Goal: Task Accomplishment & Management: Manage account settings

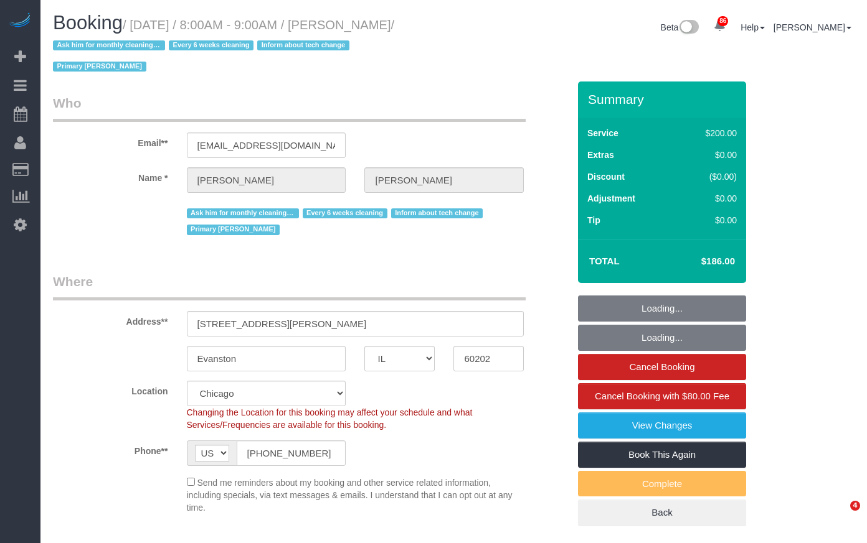
select select "IL"
select select "512"
select select "number:1"
select select "number:58"
select select "number:139"
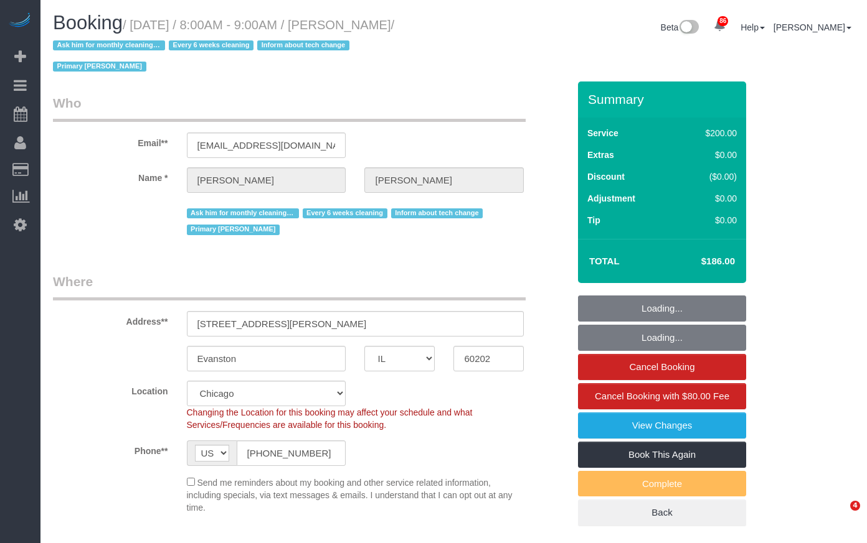
select select "number:107"
select select "spot1"
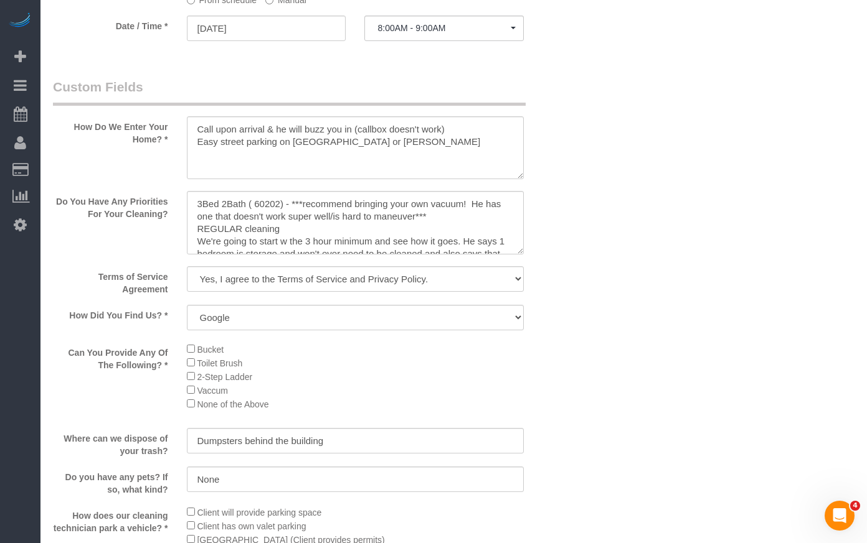
scroll to position [1307, 0]
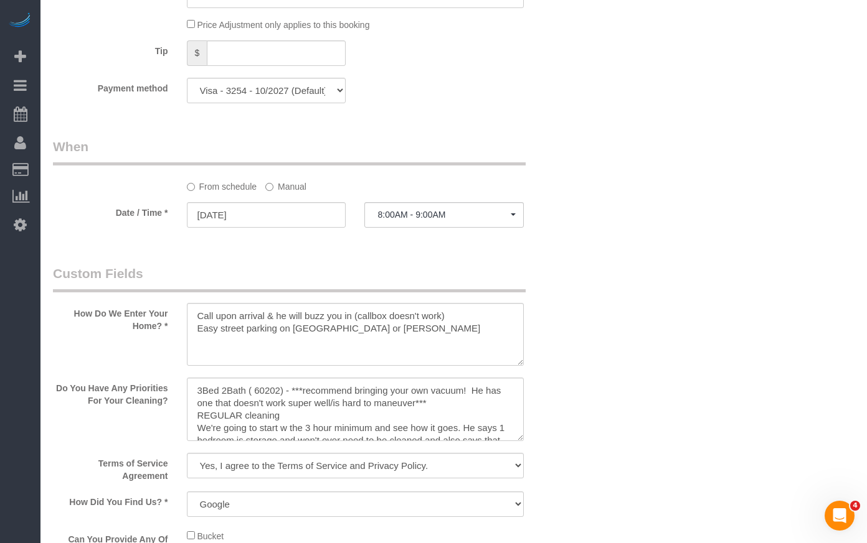
drag, startPoint x: 290, startPoint y: 164, endPoint x: 294, endPoint y: 179, distance: 15.0
click at [290, 176] on label "Manual" at bounding box center [285, 184] width 41 height 17
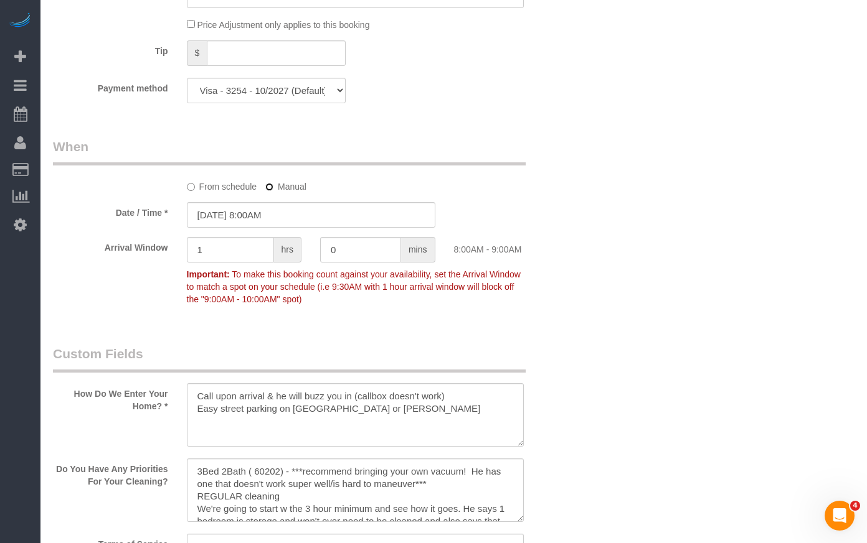
scroll to position [1370, 0]
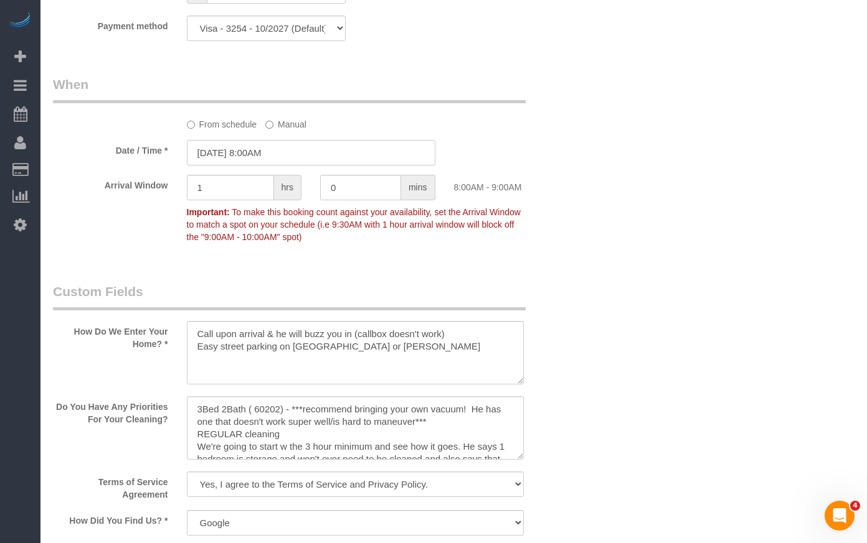
click at [284, 140] on input "[DATE] 8:00AM" at bounding box center [311, 153] width 248 height 26
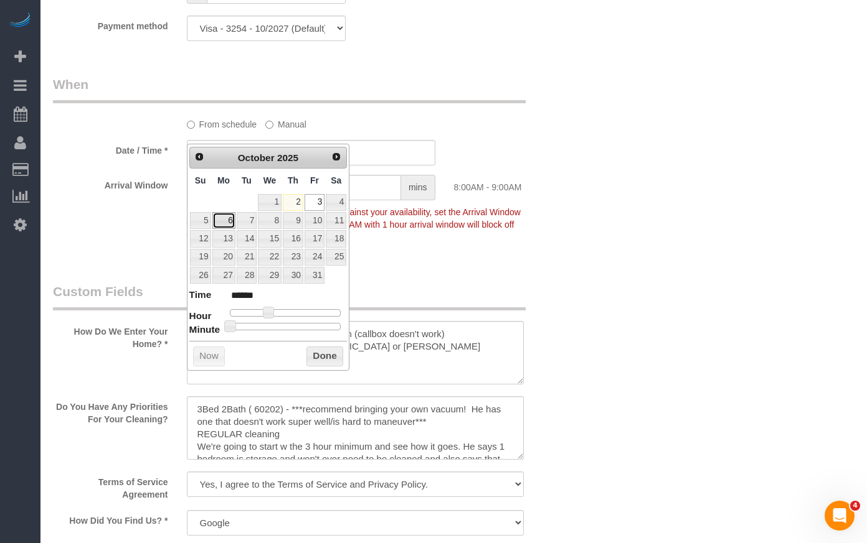
click at [231, 223] on link "6" at bounding box center [223, 220] width 23 height 17
click at [245, 222] on link "7" at bounding box center [247, 220] width 20 height 17
type input "10/07/2025 9:00AM"
type input "******"
type input "10/07/2025 10:00AM"
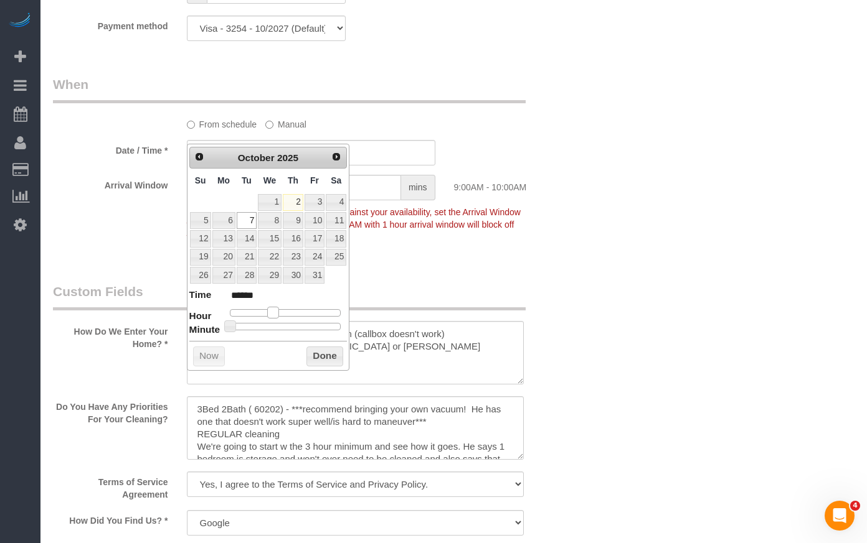
type input "*******"
type input "10/07/2025 9:00AM"
type input "******"
drag, startPoint x: 273, startPoint y: 314, endPoint x: 239, endPoint y: 319, distance: 34.6
click at [275, 315] on span at bounding box center [272, 312] width 11 height 11
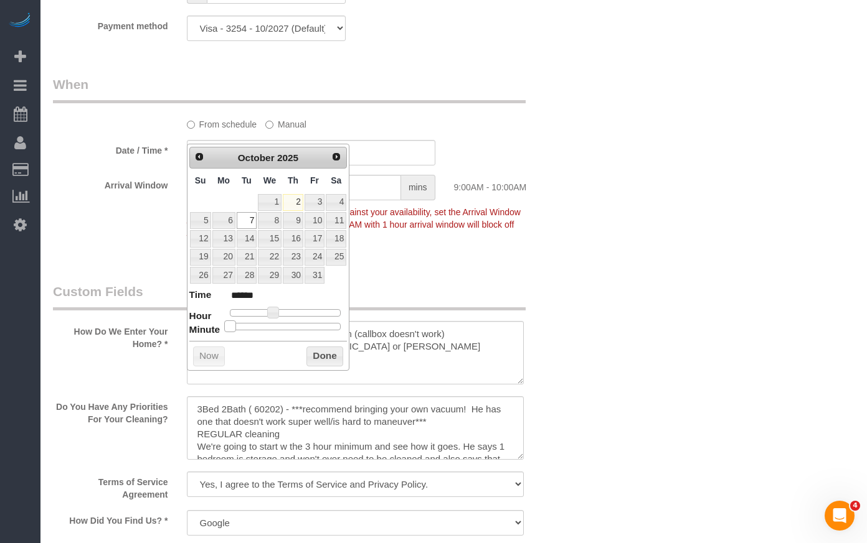
type input "10/07/2025 9:05AM"
type input "******"
type input "10/07/2025 9:10AM"
type input "******"
type input "10/07/2025 9:15AM"
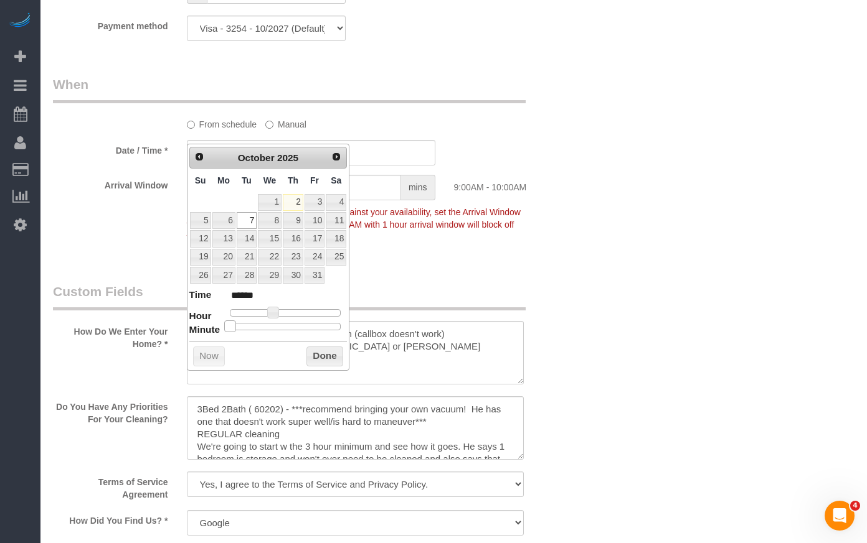
type input "******"
type input "10/07/2025 9:20AM"
type input "******"
type input "10/07/2025 9:25AM"
type input "******"
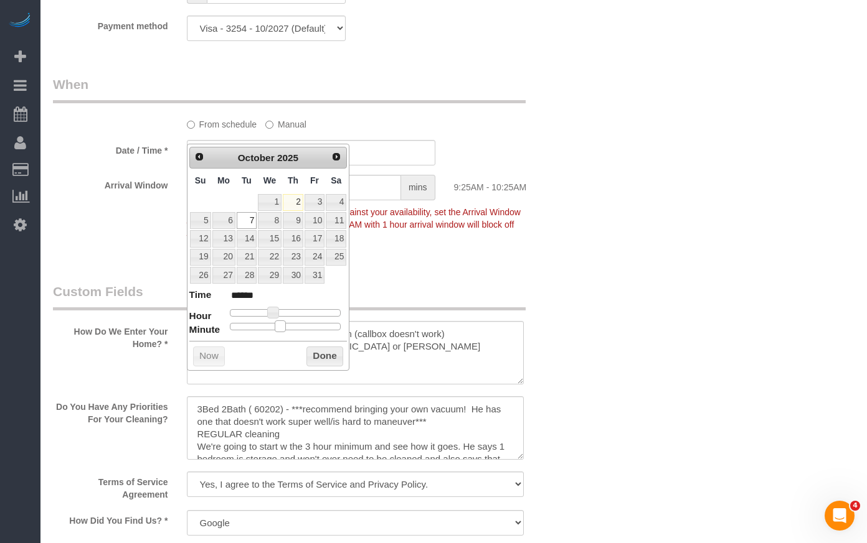
type input "10/07/2025 9:30AM"
type input "******"
drag, startPoint x: 232, startPoint y: 327, endPoint x: 291, endPoint y: 333, distance: 59.4
click at [291, 333] on div "Prev Next October 2025 Su Mo Tu We Th Fr Sa 1 2 3 4 5 6 7 8 9 10 11 12 13 14 15…" at bounding box center [268, 257] width 163 height 227
click at [309, 360] on button "Done" at bounding box center [324, 357] width 37 height 20
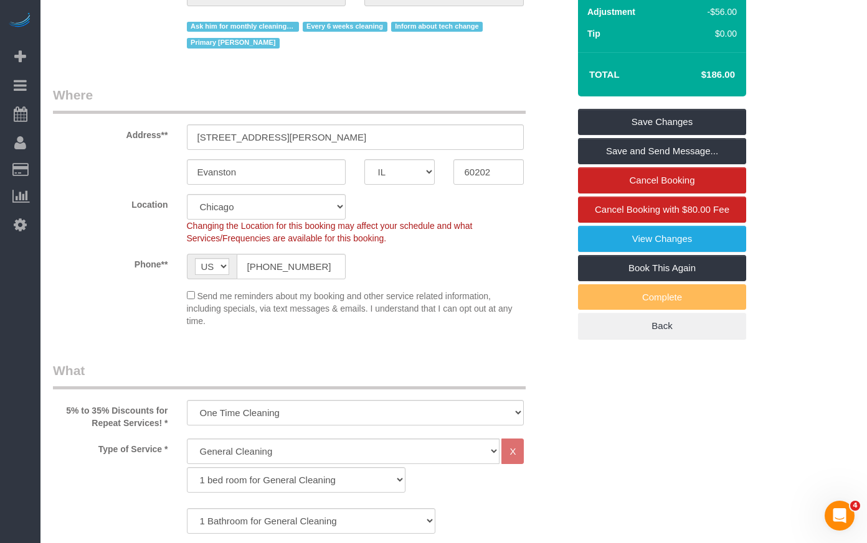
scroll to position [0, 0]
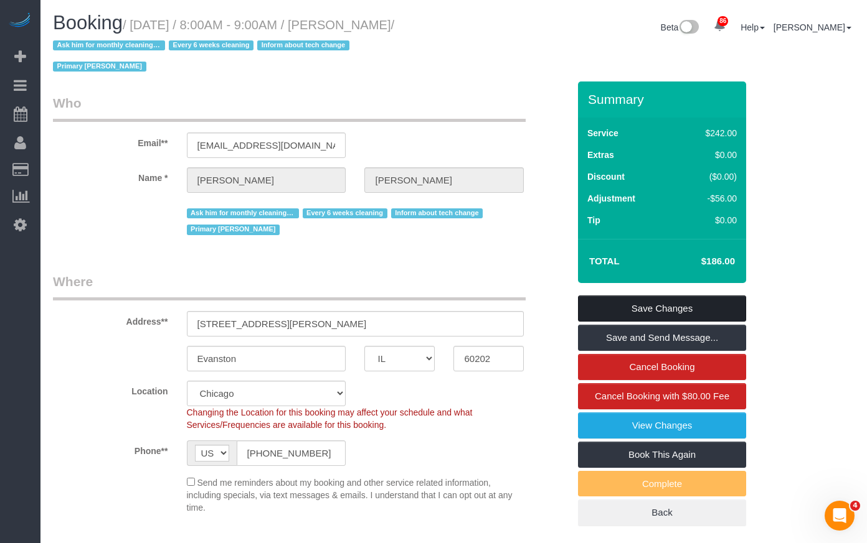
click at [662, 296] on link "Save Changes" at bounding box center [662, 309] width 168 height 26
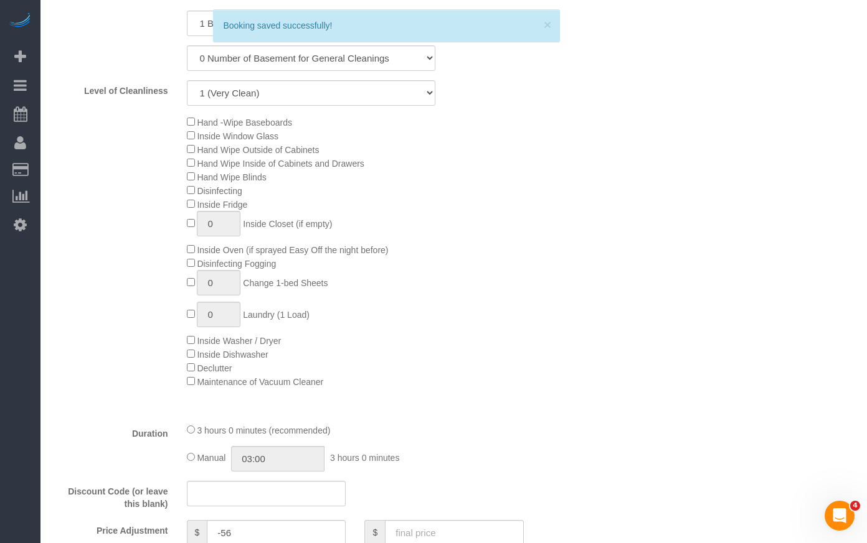
scroll to position [872, 0]
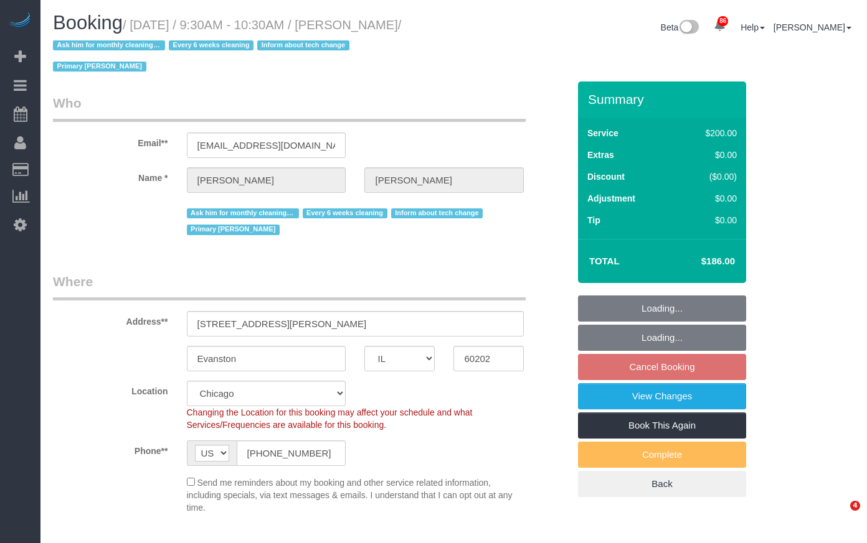
select select "IL"
select select "512"
select select "number:1"
select select "number:58"
select select "number:139"
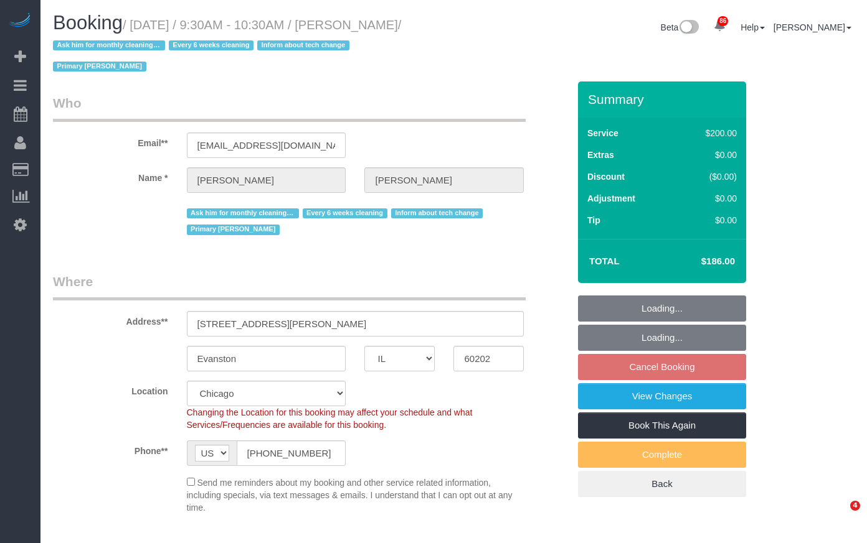
select select "number:107"
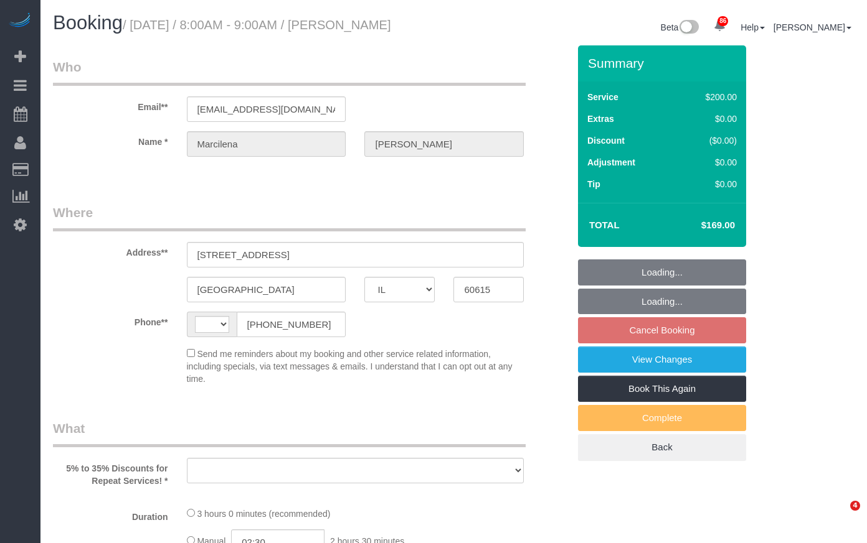
select select "IL"
select select "string:[GEOGRAPHIC_DATA]"
select select "number:1"
select select "number:58"
select select "number:139"
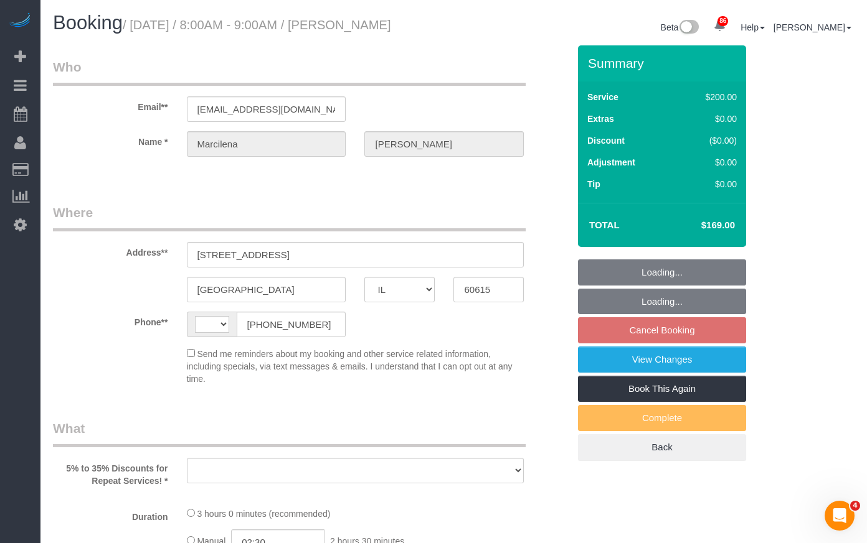
select select "number:106"
select select "object:1030"
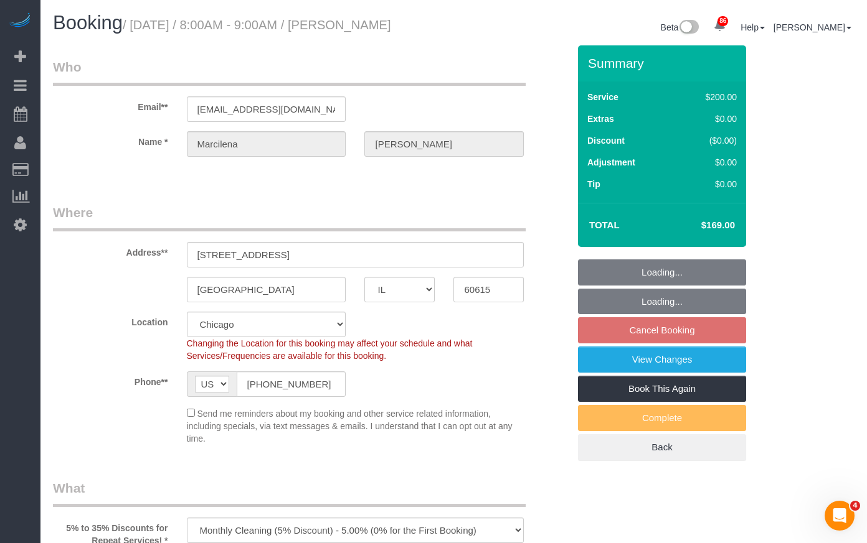
select select "512"
select select "5"
select select "spot1"
select select "object:1274"
select select "5"
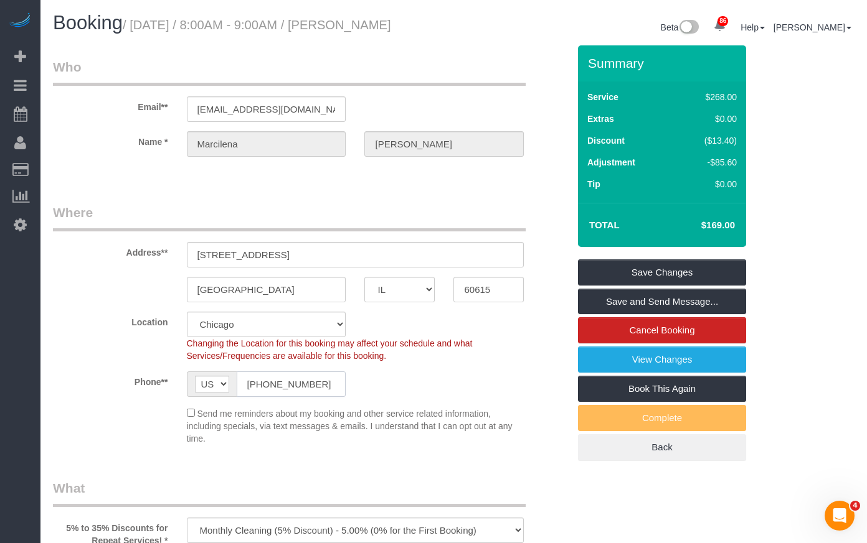
drag, startPoint x: 313, startPoint y: 395, endPoint x: 202, endPoint y: 386, distance: 111.2
click at [202, 386] on div "AF AL DZ AD AO AI AQ AG AR AM AW AU AT AZ BS BH BD BB BY BE BZ BJ BM BT BO BA B…" at bounding box center [266, 385] width 159 height 26
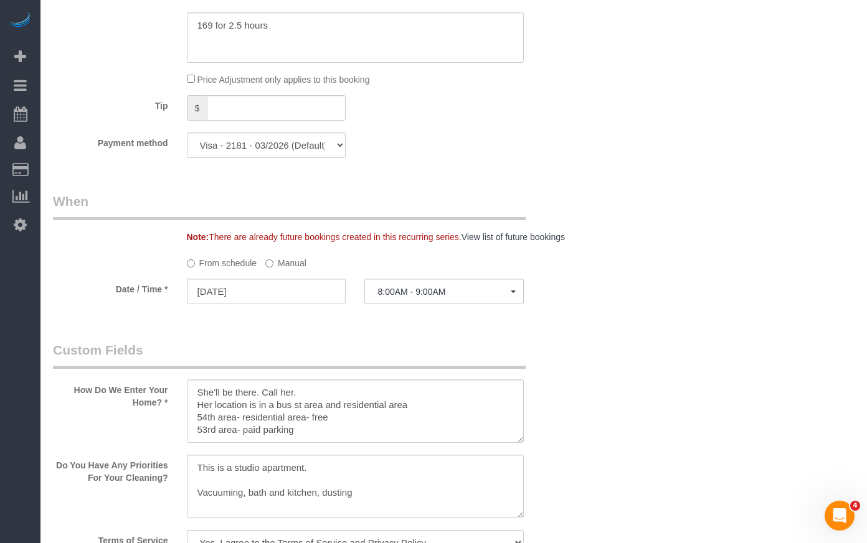
scroll to position [1245, 0]
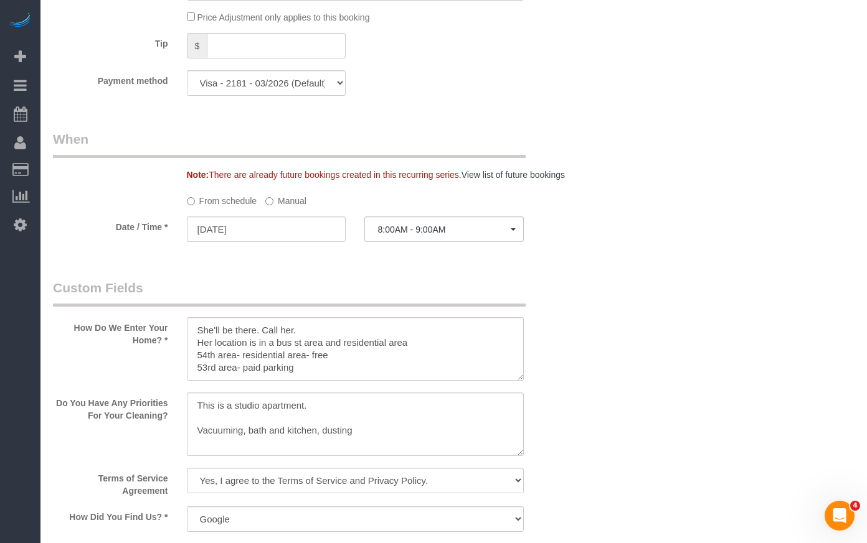
click at [289, 207] on label "Manual" at bounding box center [285, 198] width 41 height 17
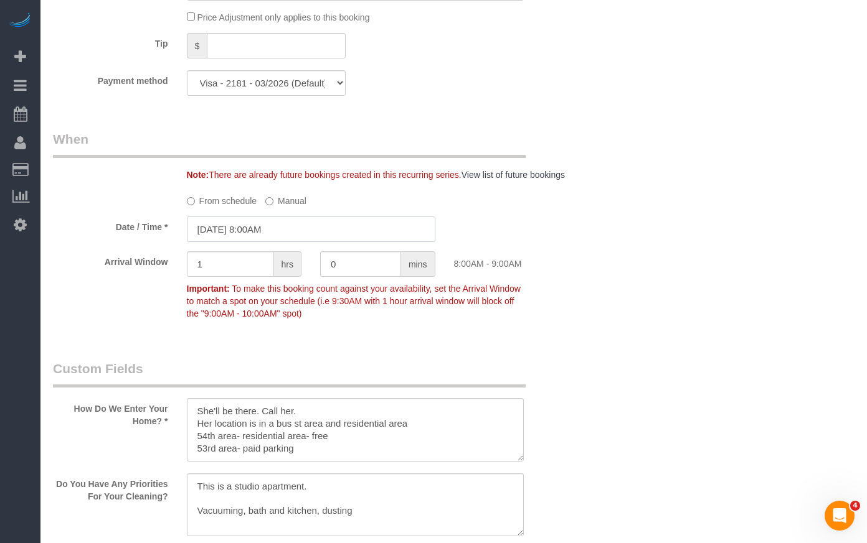
click at [270, 242] on input "[DATE] 8:00AM" at bounding box center [311, 230] width 248 height 26
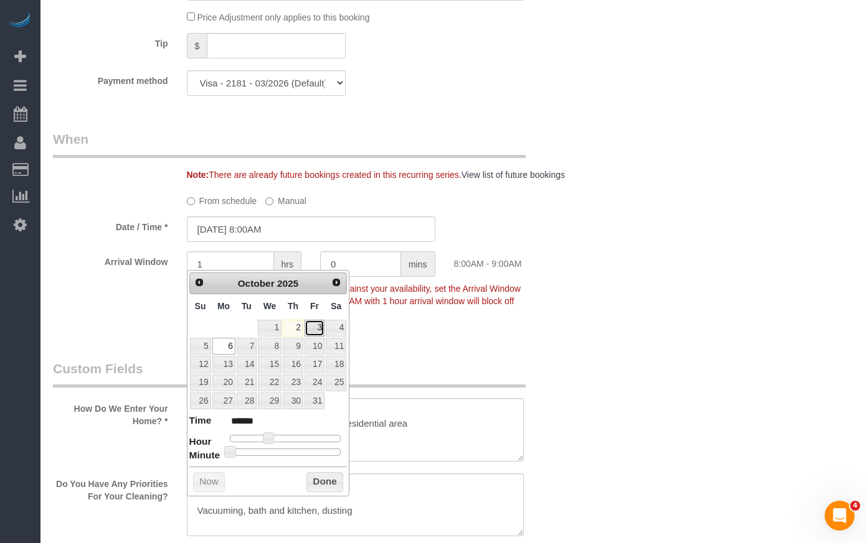
click at [318, 324] on link "3" at bounding box center [314, 328] width 20 height 17
type input "[DATE] 8:00AM"
click at [323, 480] on button "Done" at bounding box center [324, 482] width 37 height 20
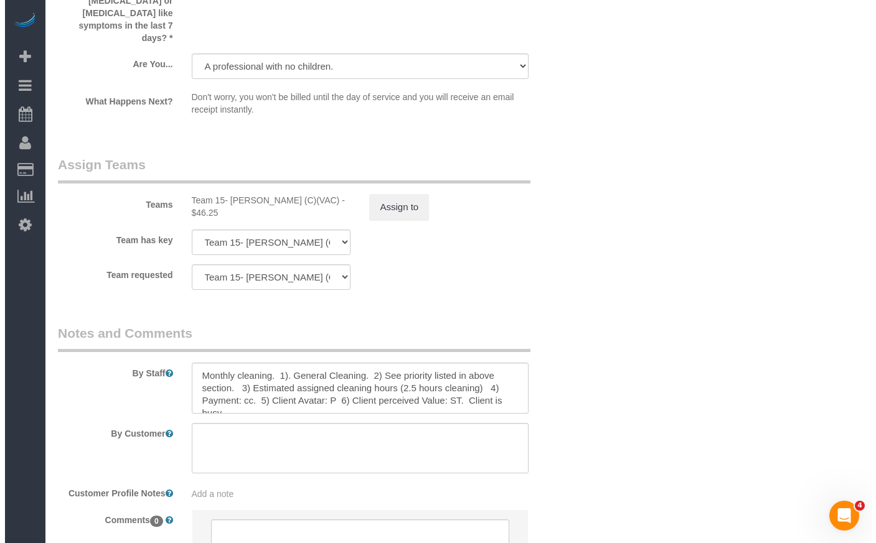
scroll to position [2296, 0]
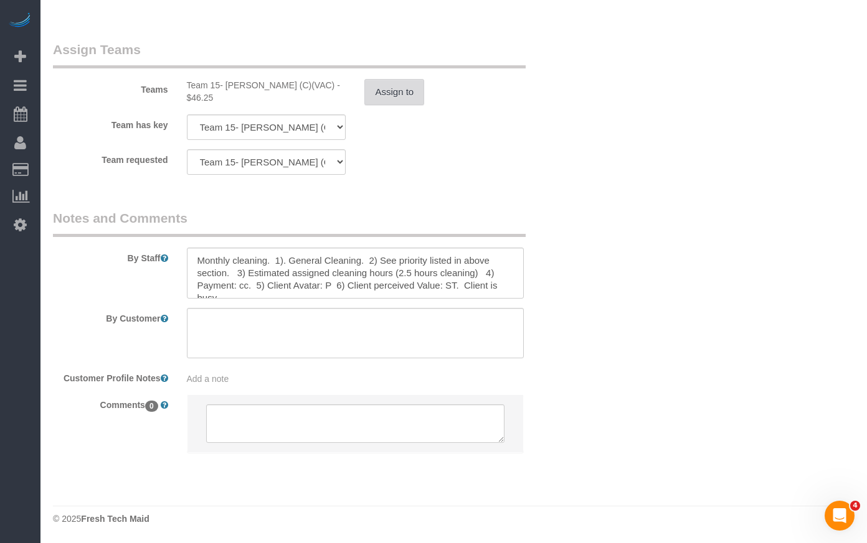
click at [388, 82] on button "Assign to" at bounding box center [394, 92] width 60 height 26
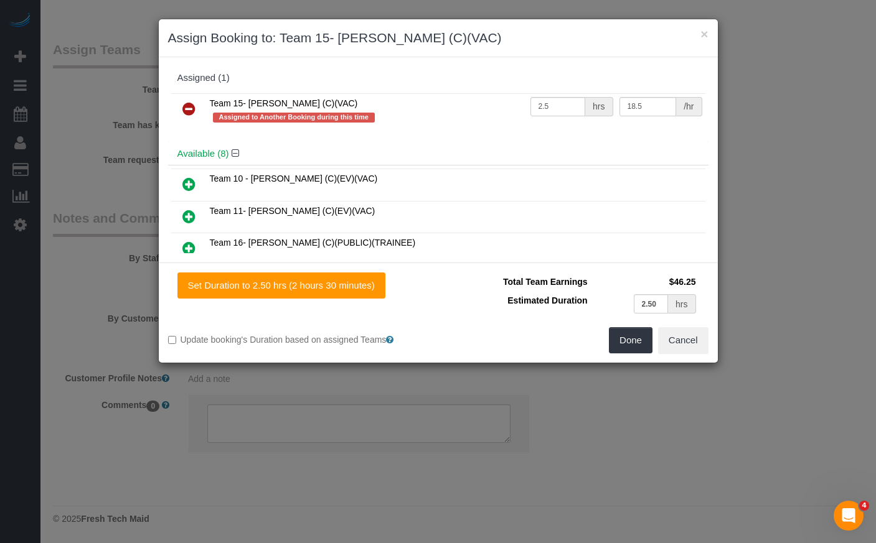
drag, startPoint x: 191, startPoint y: 109, endPoint x: 202, endPoint y: 147, distance: 39.4
click at [191, 110] on icon at bounding box center [188, 108] width 13 height 15
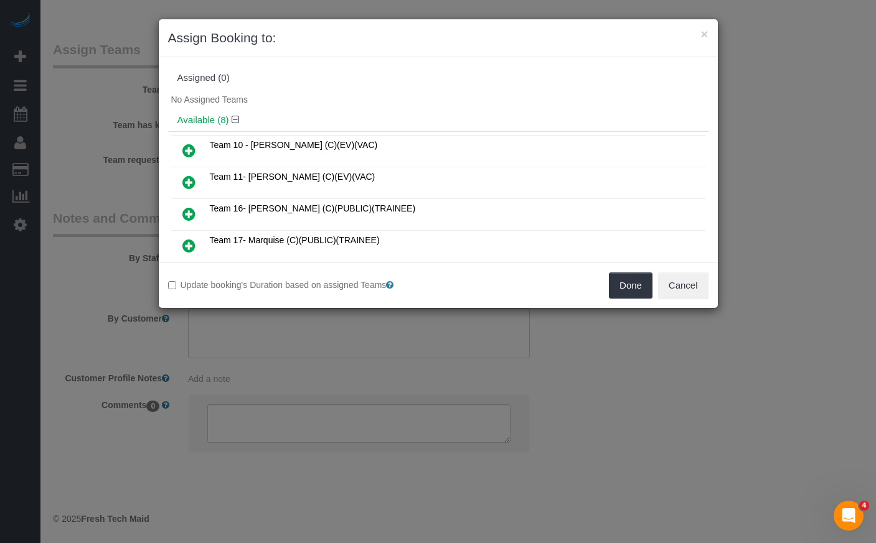
scroll to position [62, 0]
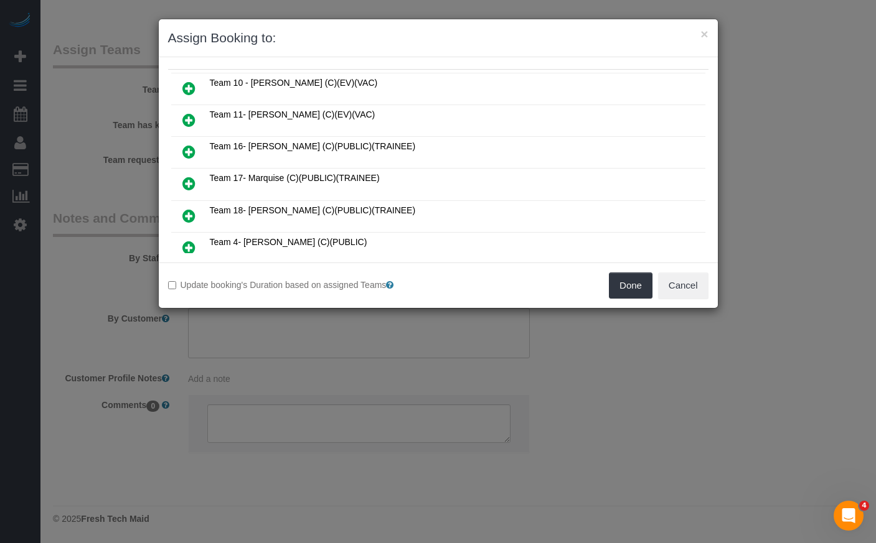
click at [185, 209] on icon at bounding box center [188, 216] width 13 height 15
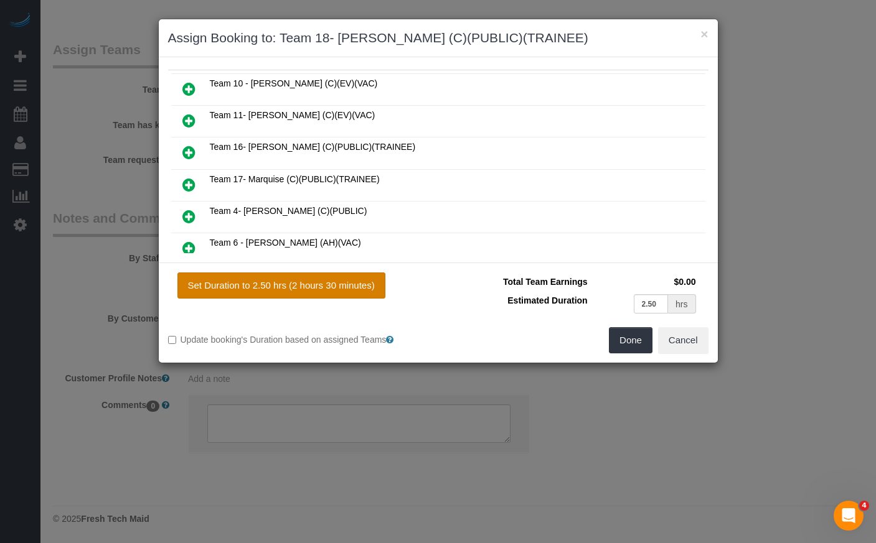
click at [315, 288] on button "Set Duration to 2.50 hrs (2 hours 30 minutes)" at bounding box center [281, 286] width 208 height 26
type input "2.50"
click at [188, 186] on icon at bounding box center [188, 184] width 13 height 15
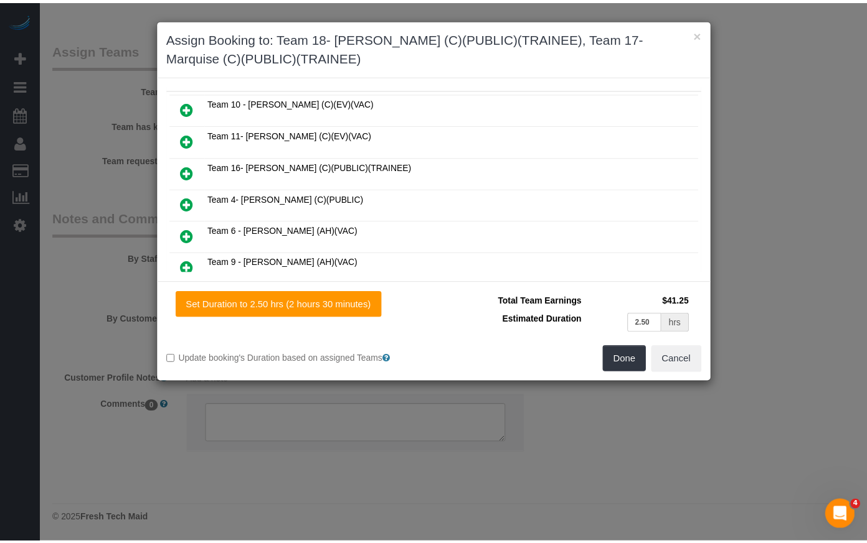
scroll to position [0, 0]
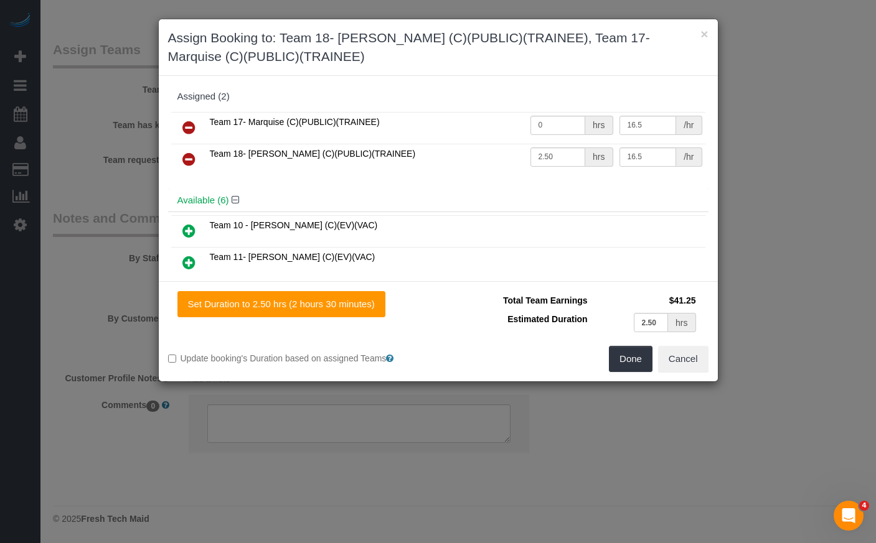
click at [188, 154] on icon at bounding box center [188, 159] width 13 height 15
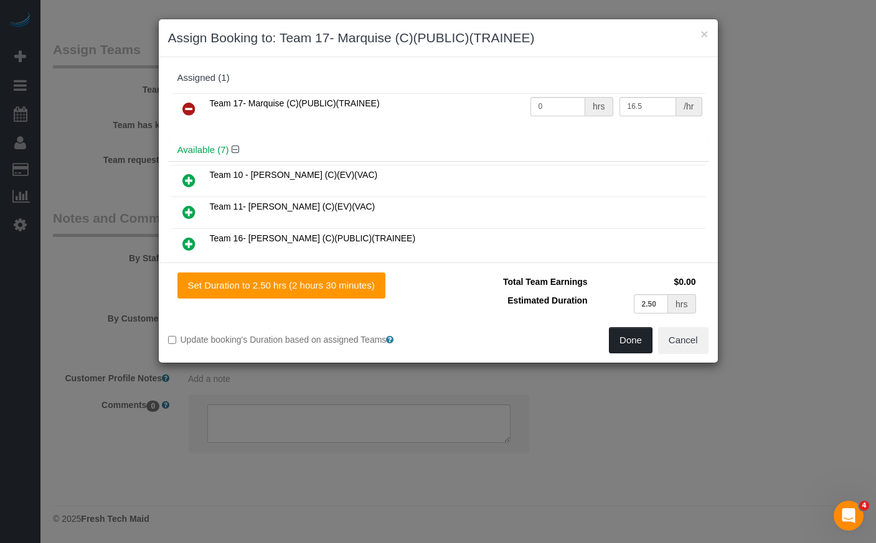
click at [617, 340] on button "Done" at bounding box center [631, 340] width 44 height 26
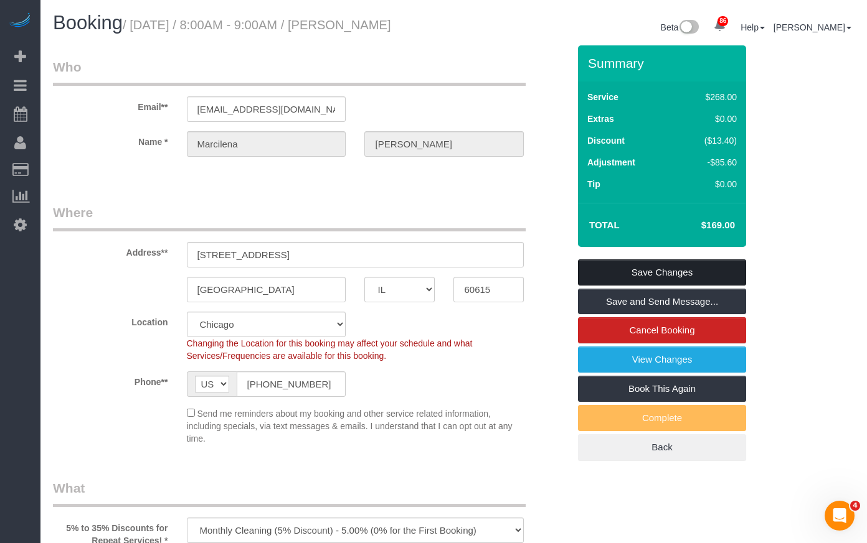
click at [690, 286] on link "Save Changes" at bounding box center [662, 273] width 168 height 26
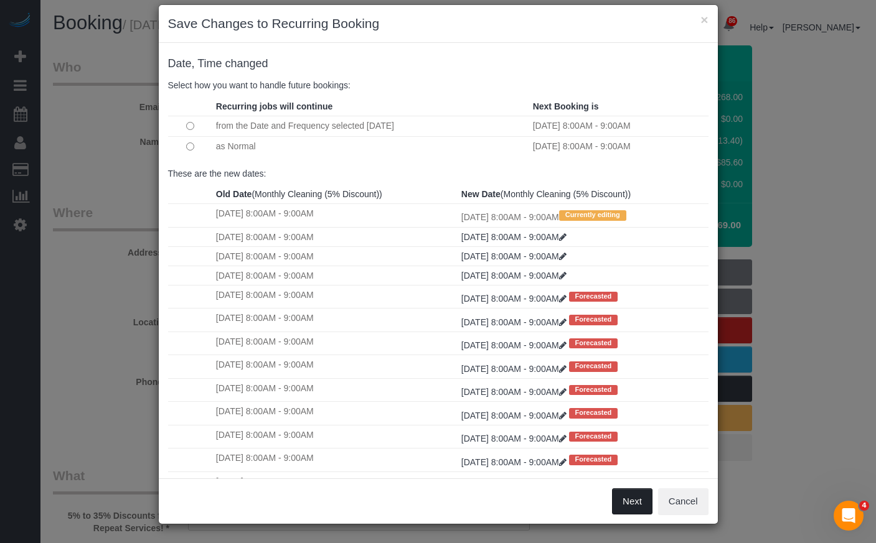
click at [621, 502] on button "Next" at bounding box center [632, 502] width 40 height 26
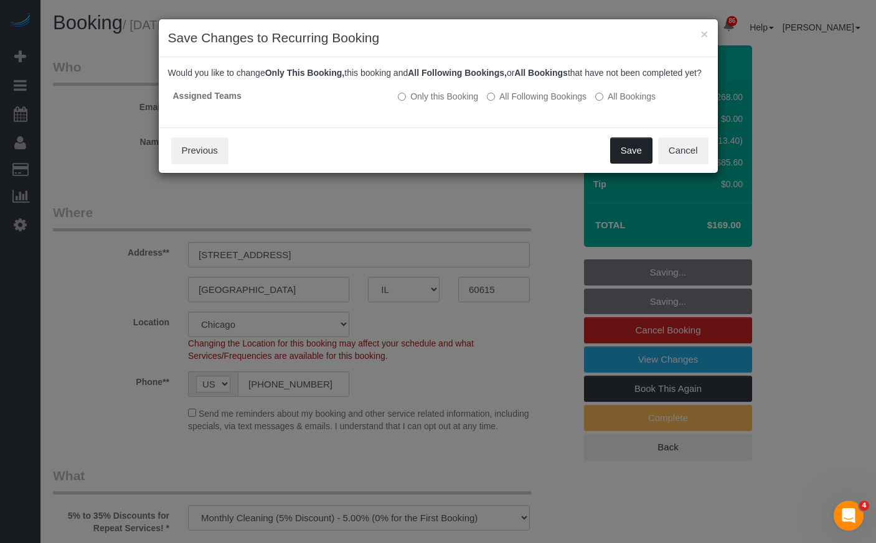
click at [620, 164] on button "Save" at bounding box center [631, 151] width 42 height 26
